Goal: Navigation & Orientation: Go to known website

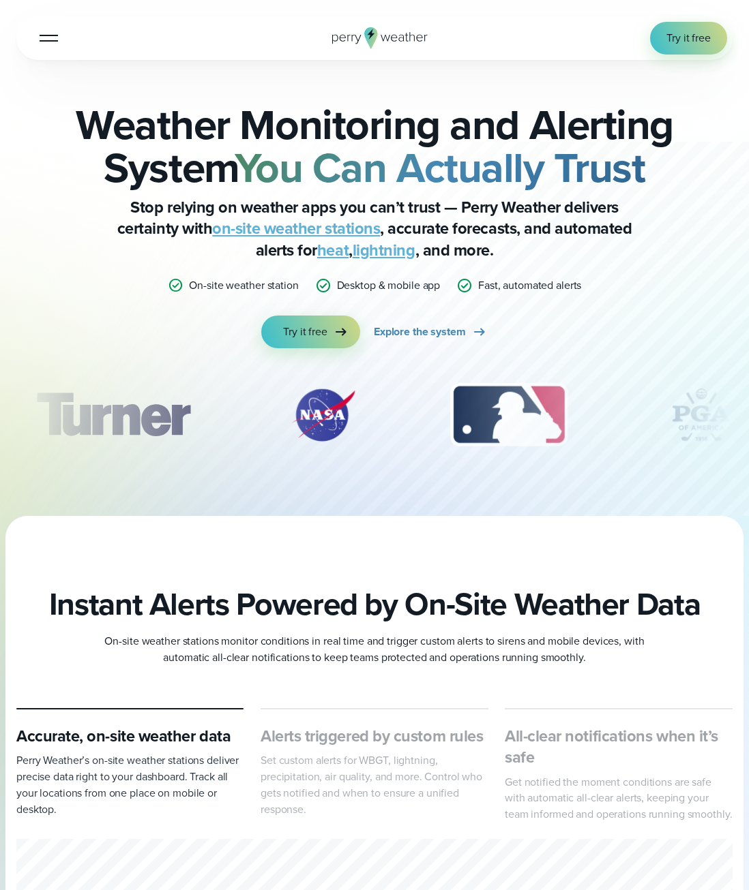
click at [40, 37] on div at bounding box center [49, 37] width 18 height 1
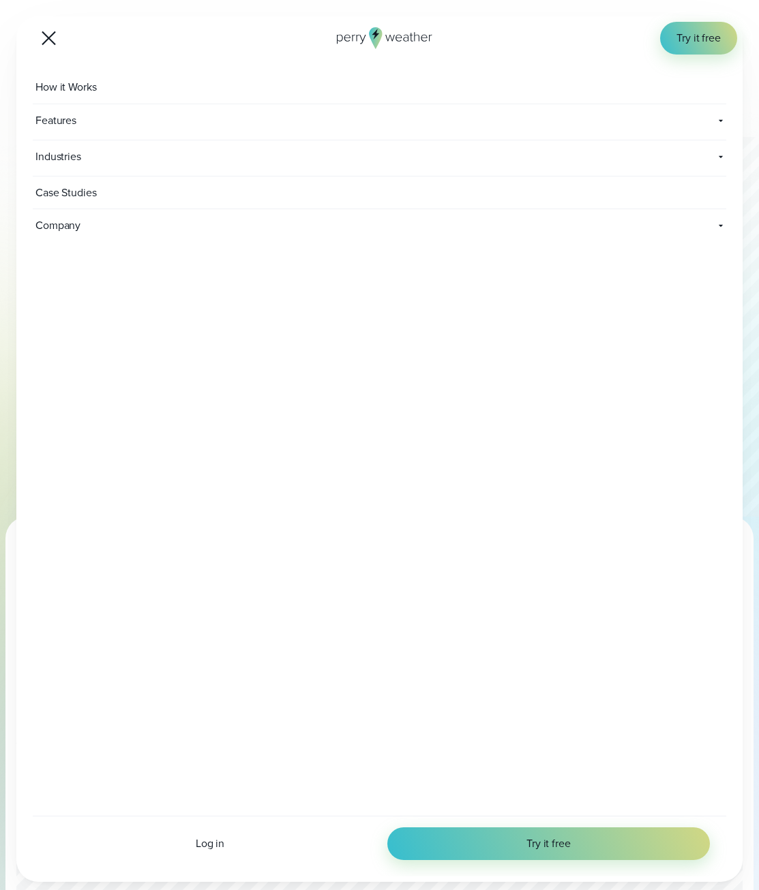
click at [50, 40] on div at bounding box center [49, 38] width 14 height 14
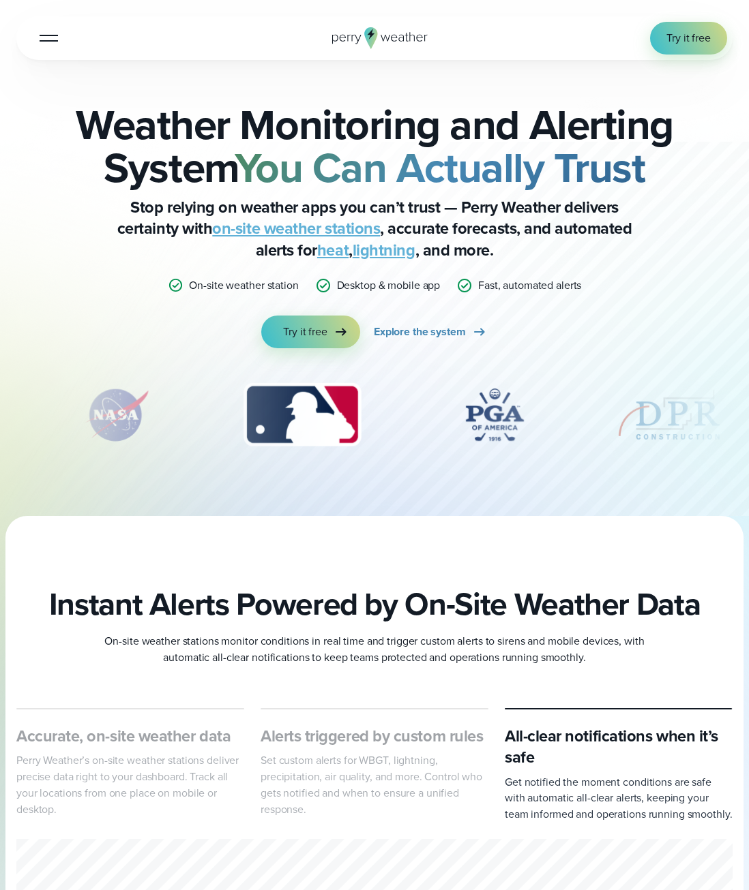
click at [383, 37] on icon at bounding box center [379, 38] width 95 height 22
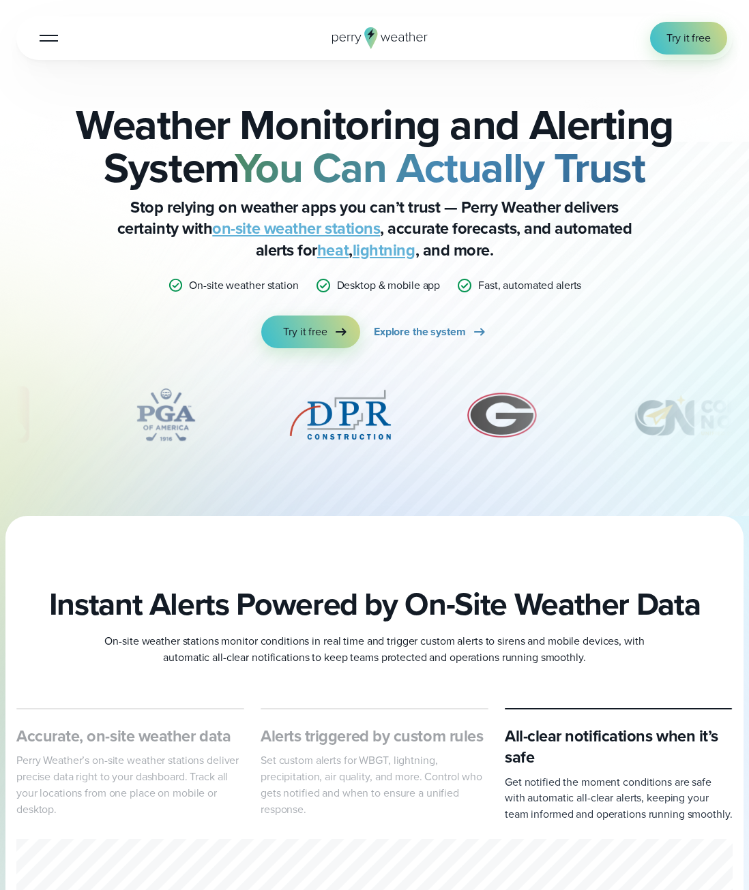
click at [46, 37] on div at bounding box center [49, 37] width 18 height 1
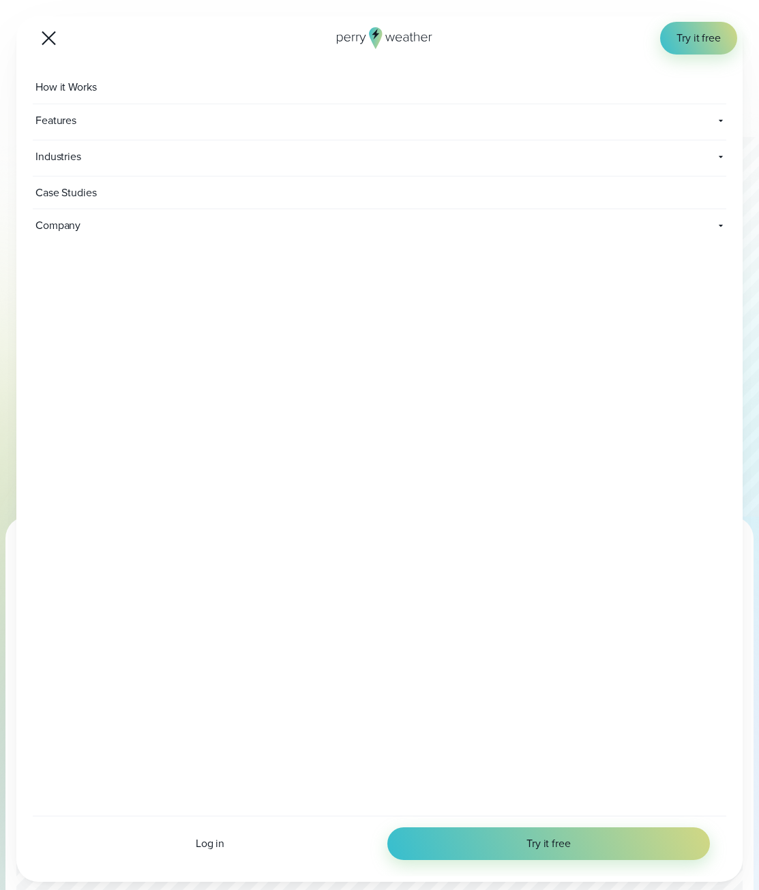
click at [46, 44] on button "Open Menu" at bounding box center [49, 38] width 32 height 32
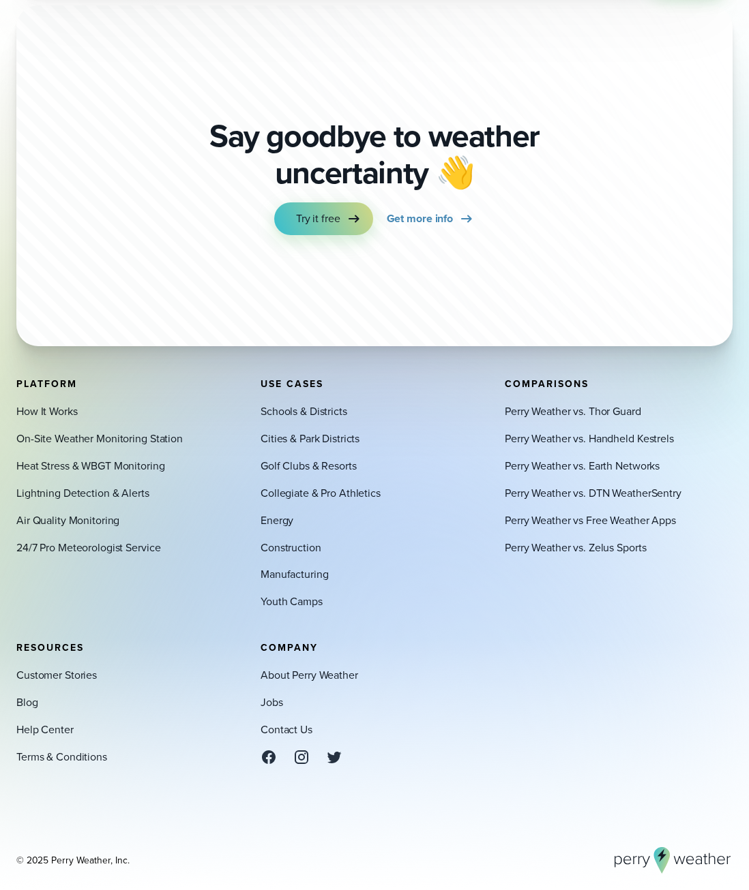
scroll to position [4963, 0]
click at [657, 858] on icon at bounding box center [662, 860] width 16 height 27
